Goal: Navigation & Orientation: Find specific page/section

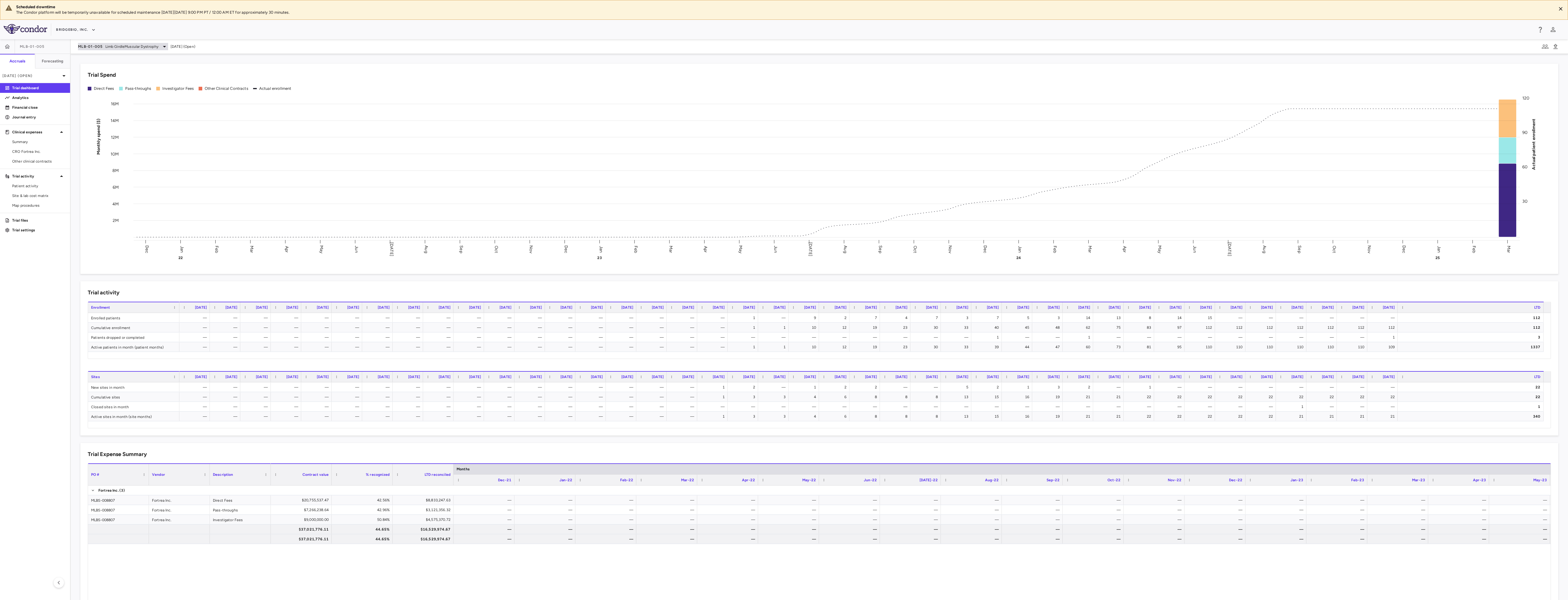
click at [164, 47] on icon at bounding box center [164, 47] width 3 height 2
click at [113, 89] on p "ML Bio" at bounding box center [129, 88] width 80 height 6
click at [109, 102] on p "PROPEL" at bounding box center [129, 100] width 80 height 6
click at [119, 115] on p "QBGJ398-004 • [MEDICAL_DATA]" at bounding box center [119, 116] width 60 height 11
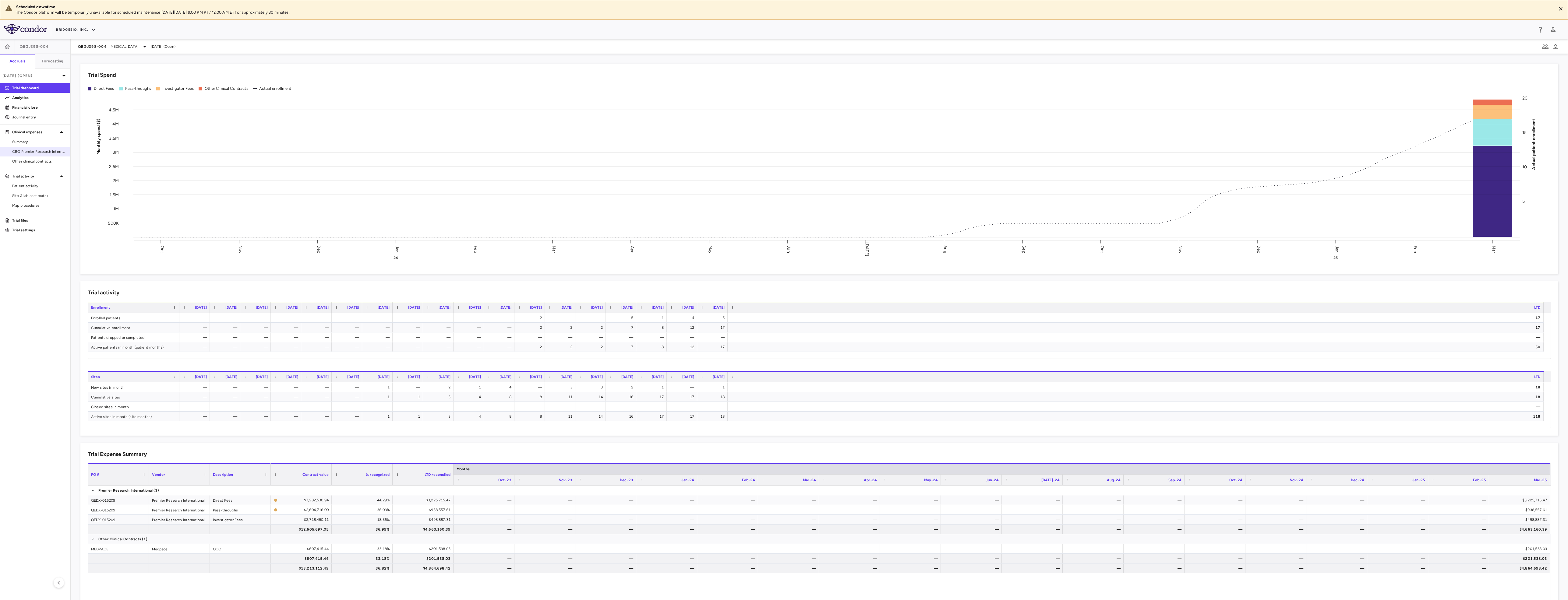
click at [39, 153] on span "CRO Premier Research International" at bounding box center [38, 151] width 53 height 6
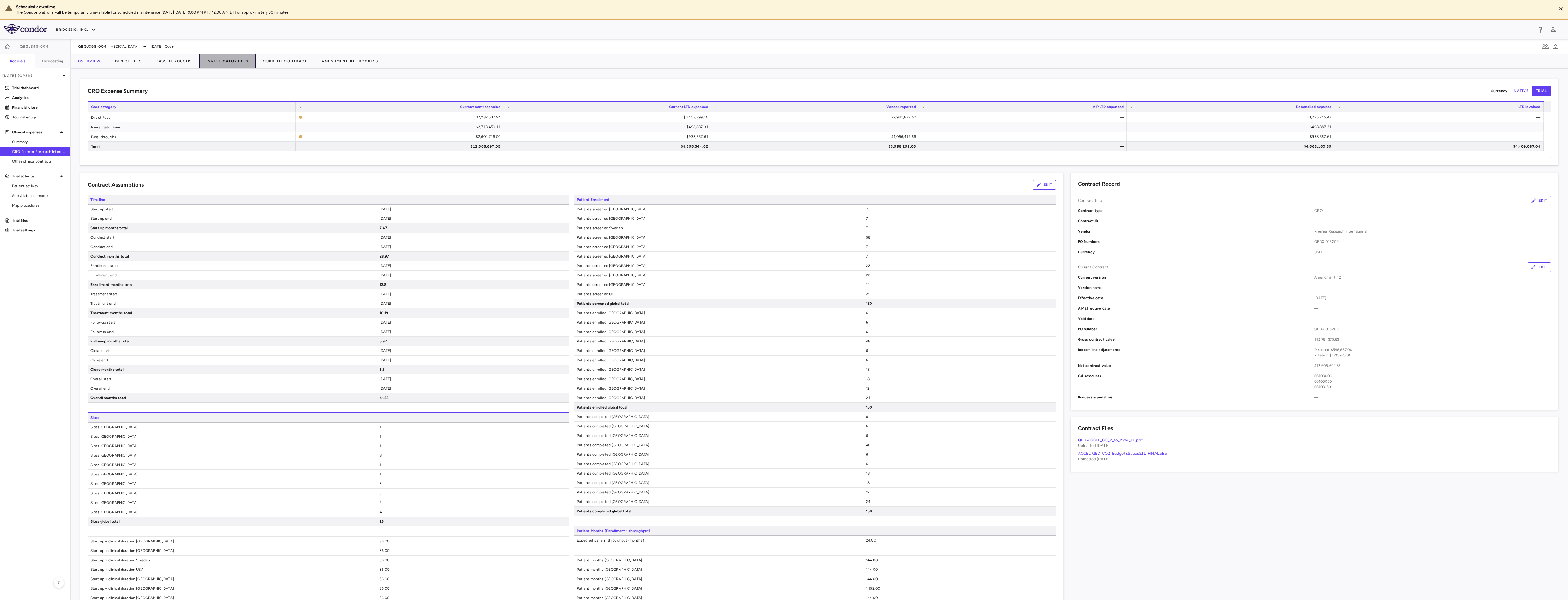
click at [223, 62] on button "Investigator Fees" at bounding box center [227, 62] width 57 height 15
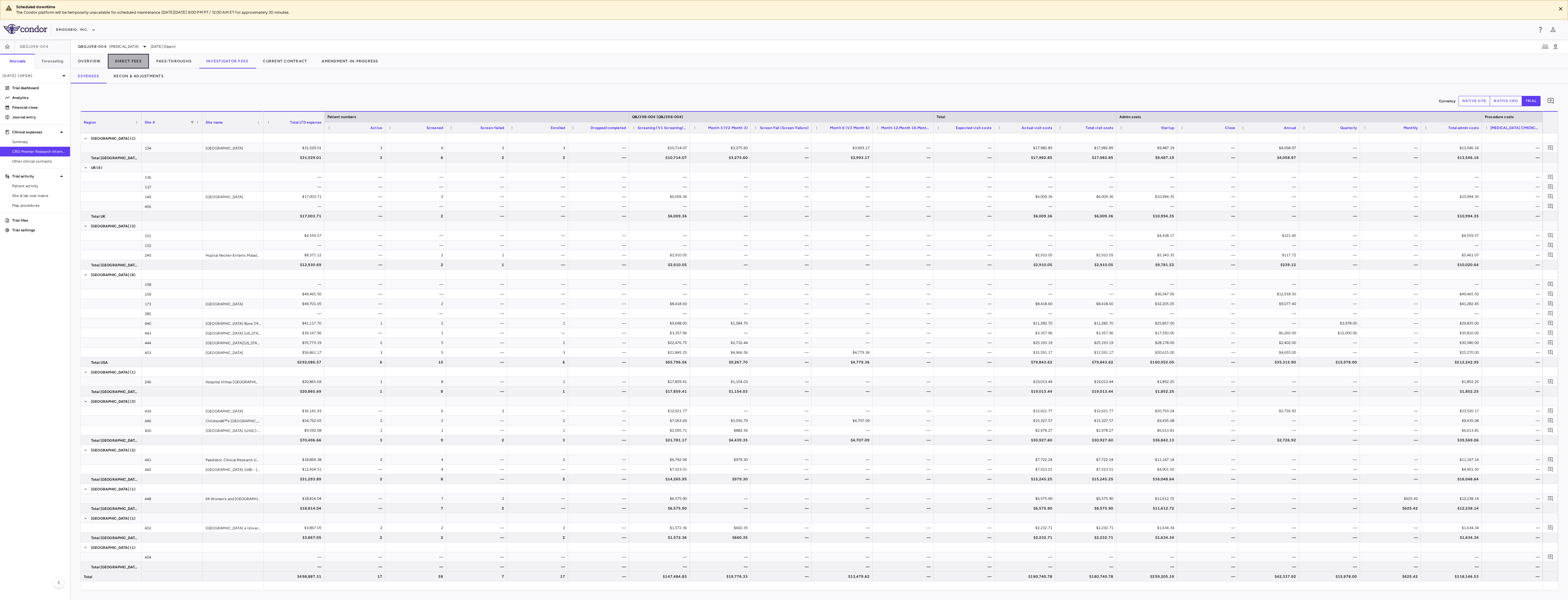
click at [126, 57] on button "Direct Fees" at bounding box center [128, 62] width 41 height 15
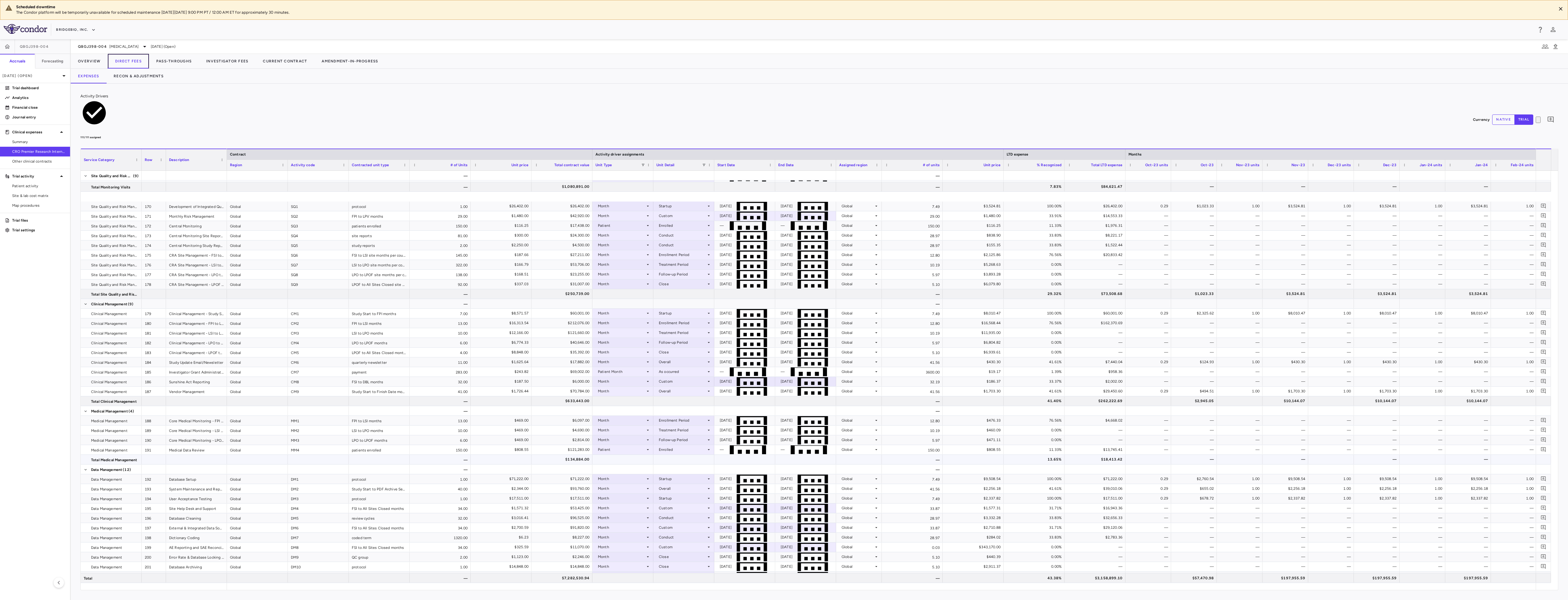
scroll to position [433, 0]
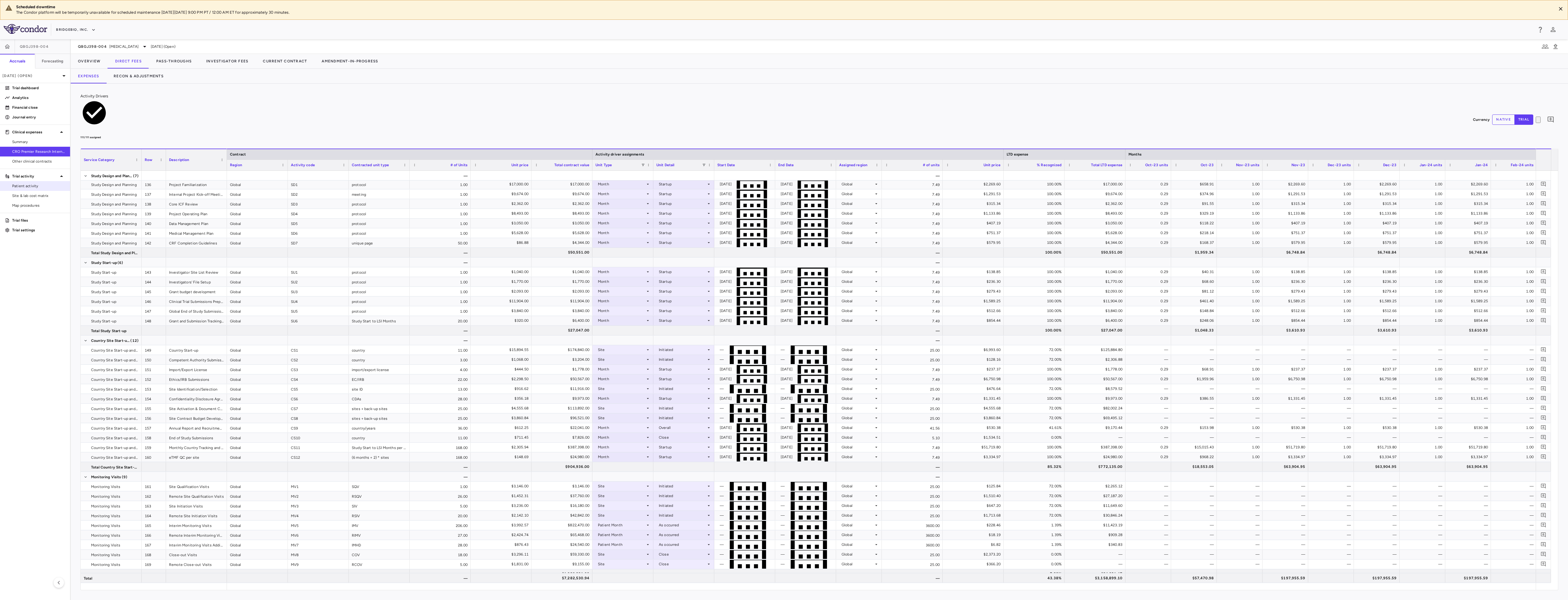
click at [34, 190] on link "Patient activity" at bounding box center [35, 185] width 70 height 9
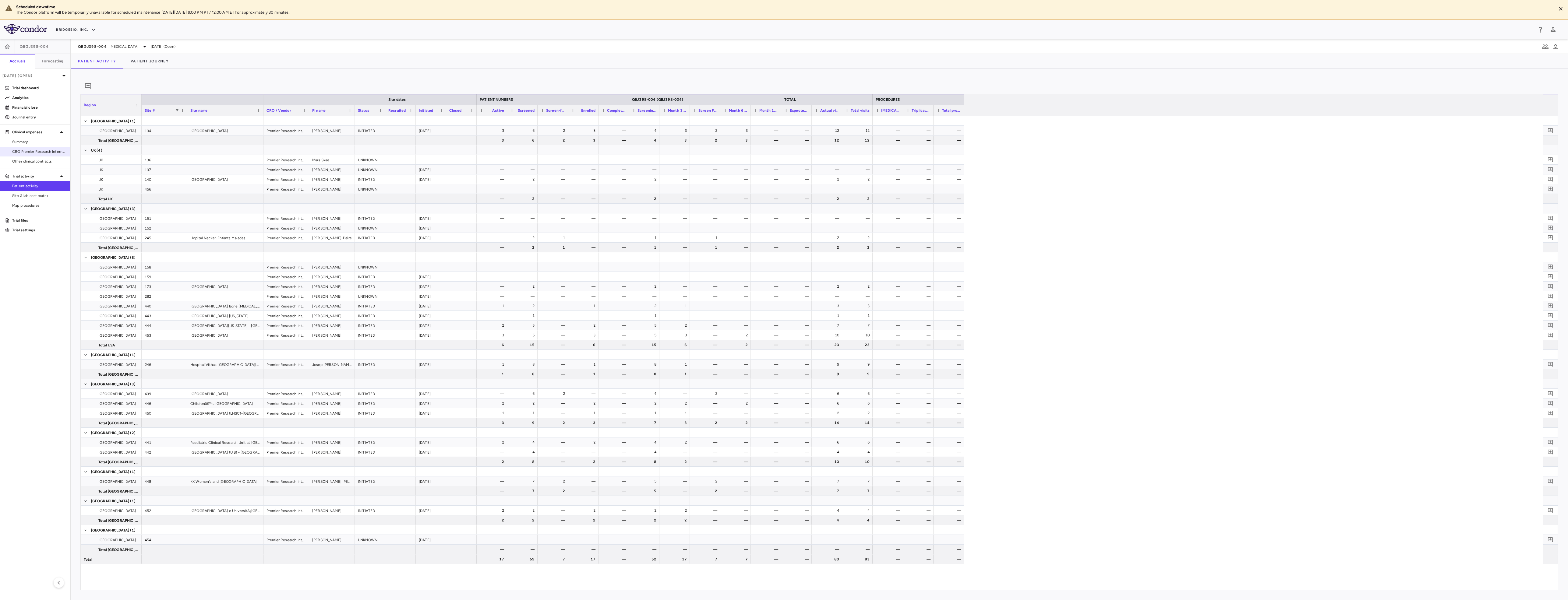
click at [37, 153] on span "CRO Premier Research International" at bounding box center [38, 151] width 53 height 6
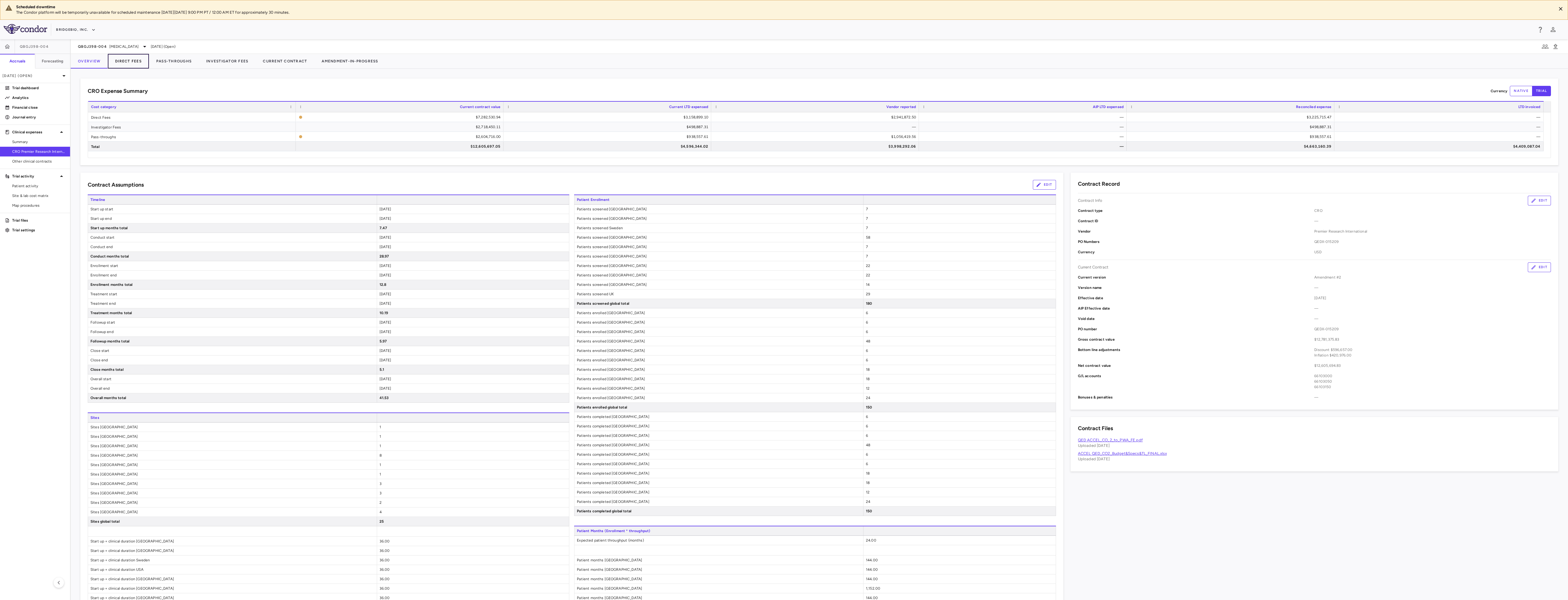
click at [122, 63] on button "Direct Fees" at bounding box center [128, 62] width 41 height 15
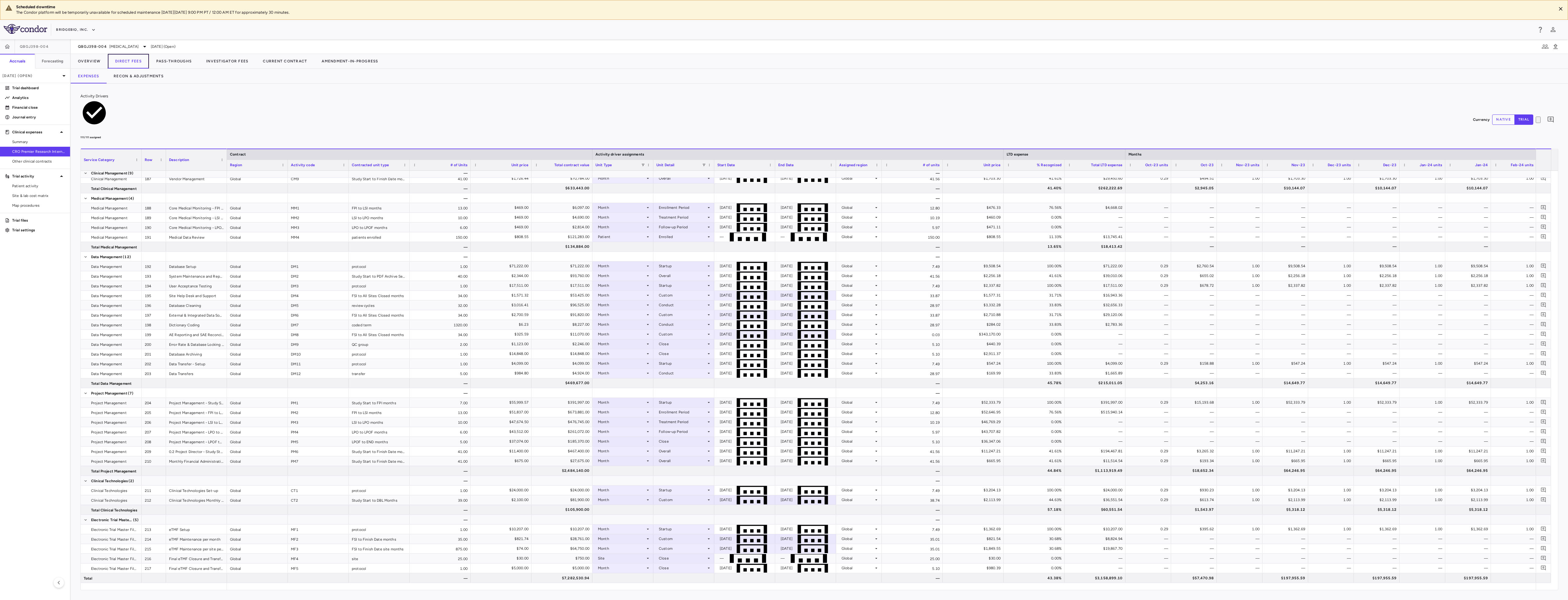
scroll to position [633, 0]
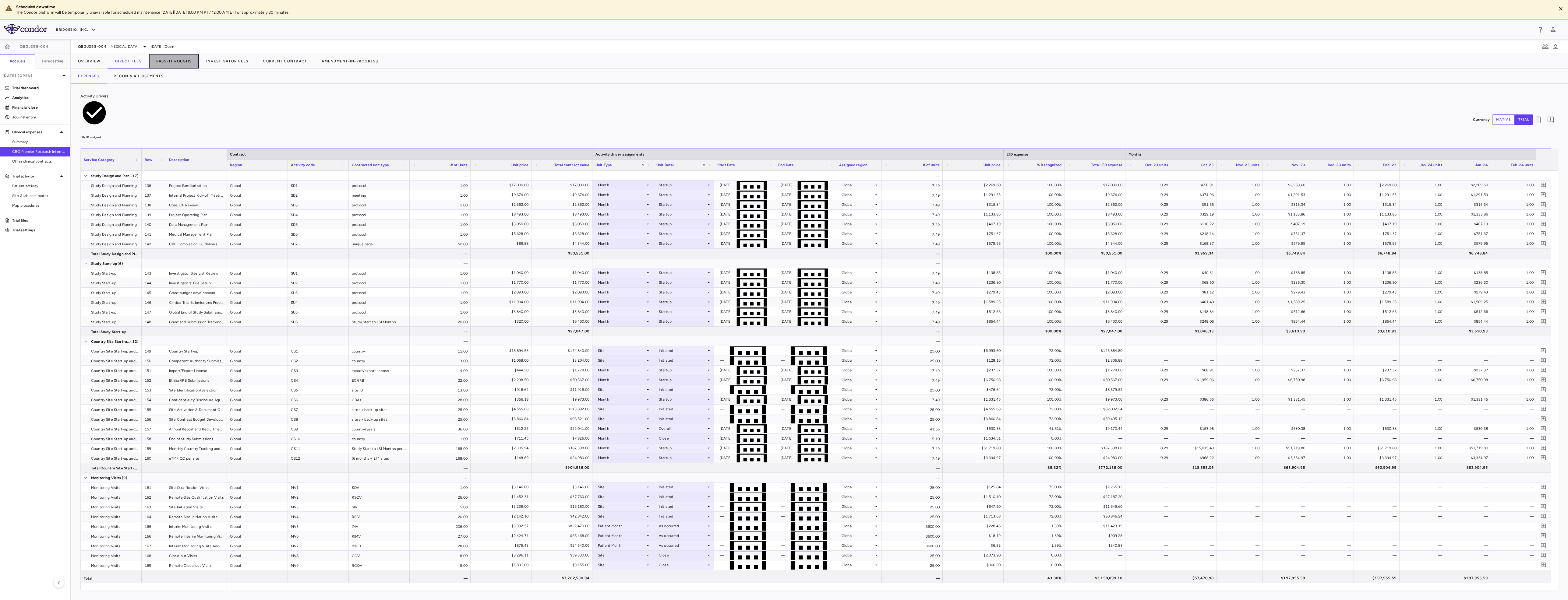
click at [171, 59] on button "Pass-Throughs" at bounding box center [174, 62] width 50 height 15
